Goal: Task Accomplishment & Management: Manage account settings

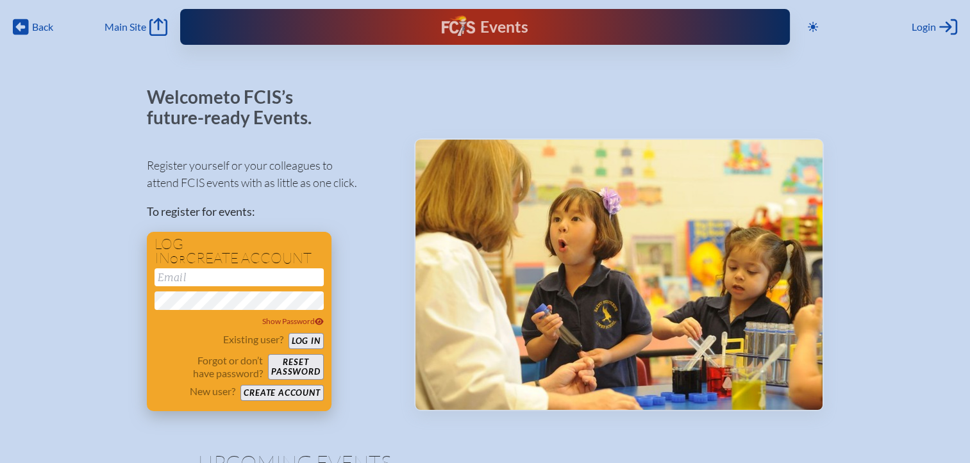
type input "[EMAIL_ADDRESS][DOMAIN_NAME]"
drag, startPoint x: 314, startPoint y: 344, endPoint x: 324, endPoint y: 329, distance: 17.1
click at [313, 343] on button "Log in" at bounding box center [305, 341] width 35 height 16
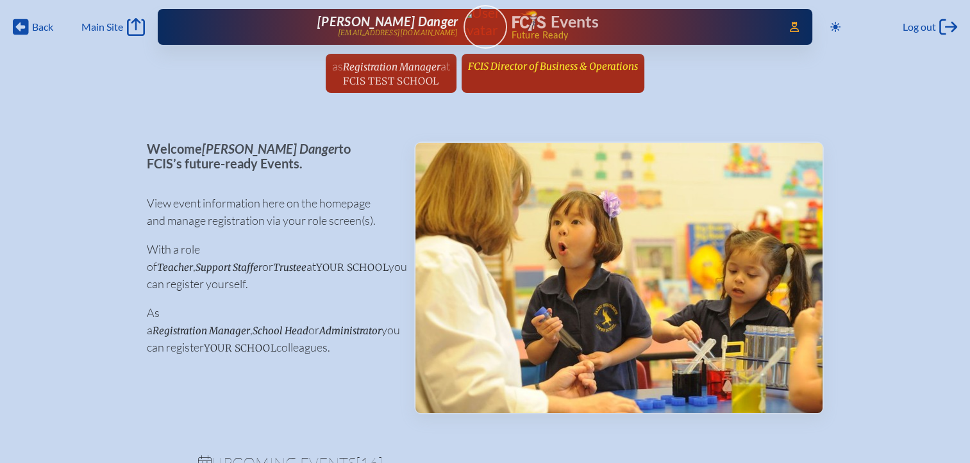
click at [538, 65] on span "FCIS Director of Business & Operations" at bounding box center [553, 66] width 170 height 12
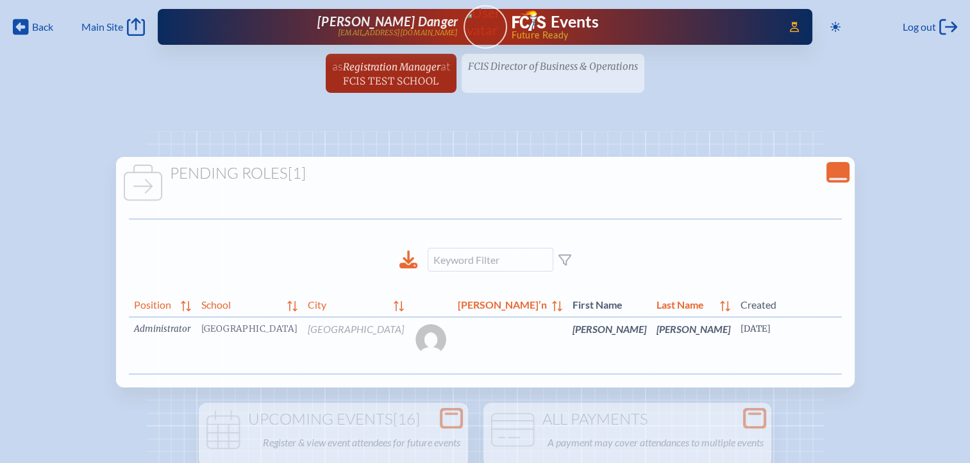
scroll to position [0, 2]
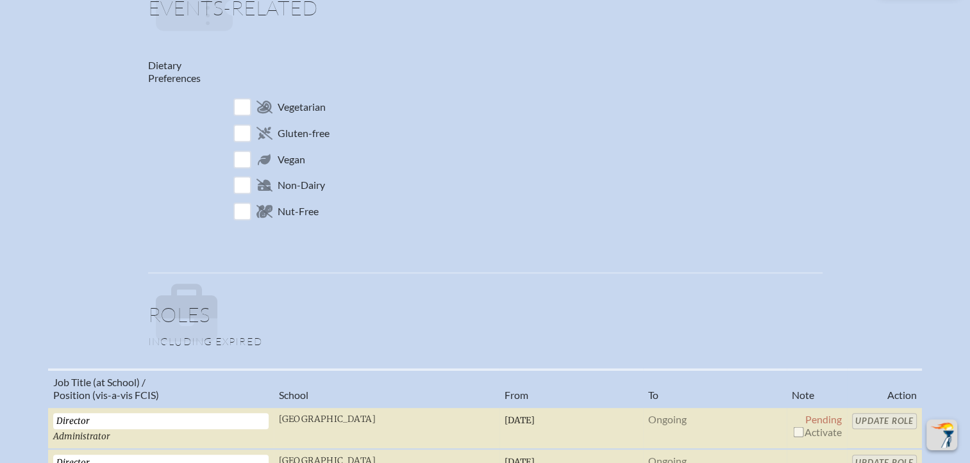
scroll to position [705, 0]
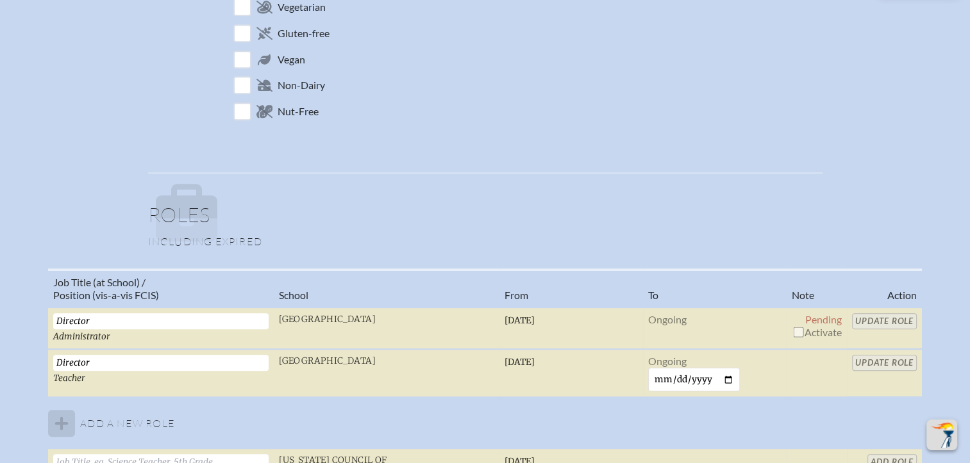
click at [799, 329] on input "checkbox" at bounding box center [798, 332] width 10 height 10
checkbox input "true"
click at [879, 321] on input "Update Role" at bounding box center [884, 321] width 65 height 16
